Goal: Check status: Check status

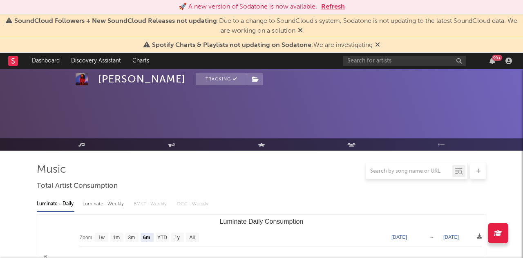
select select "6m"
select select "1w"
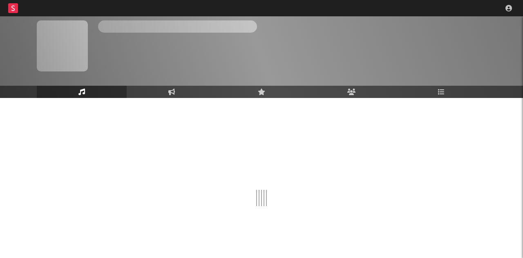
scroll to position [26, 0]
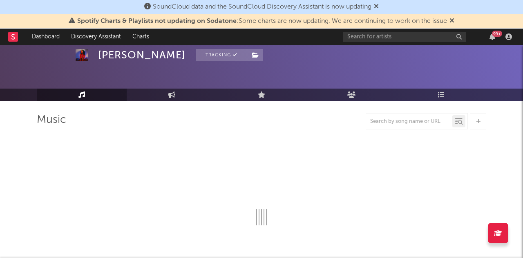
click at [378, 7] on icon at bounding box center [376, 6] width 5 height 7
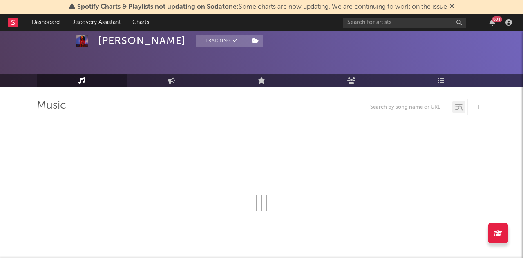
select select "6m"
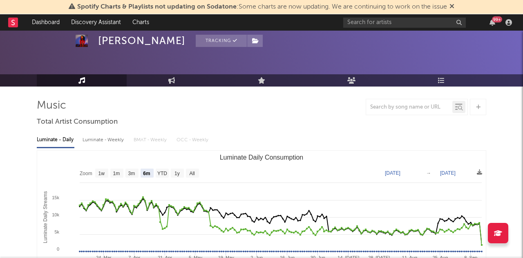
click at [452, 6] on icon at bounding box center [451, 6] width 5 height 7
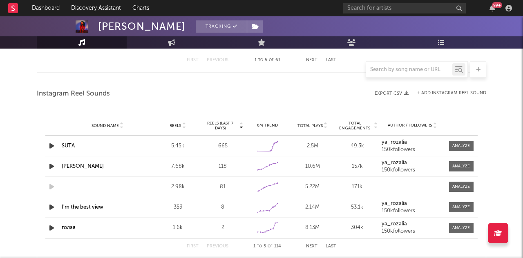
scroll to position [721, 0]
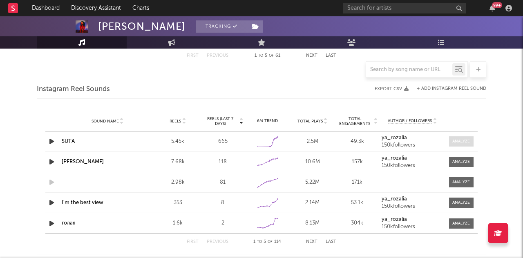
click at [465, 137] on span at bounding box center [461, 141] width 24 height 10
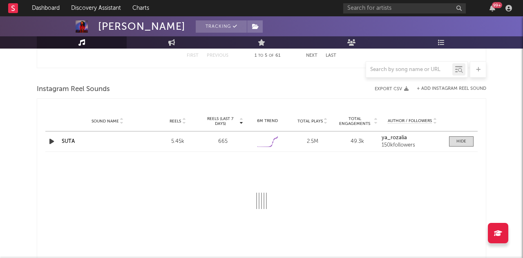
select select "1w"
